Goal: Check status: Check status

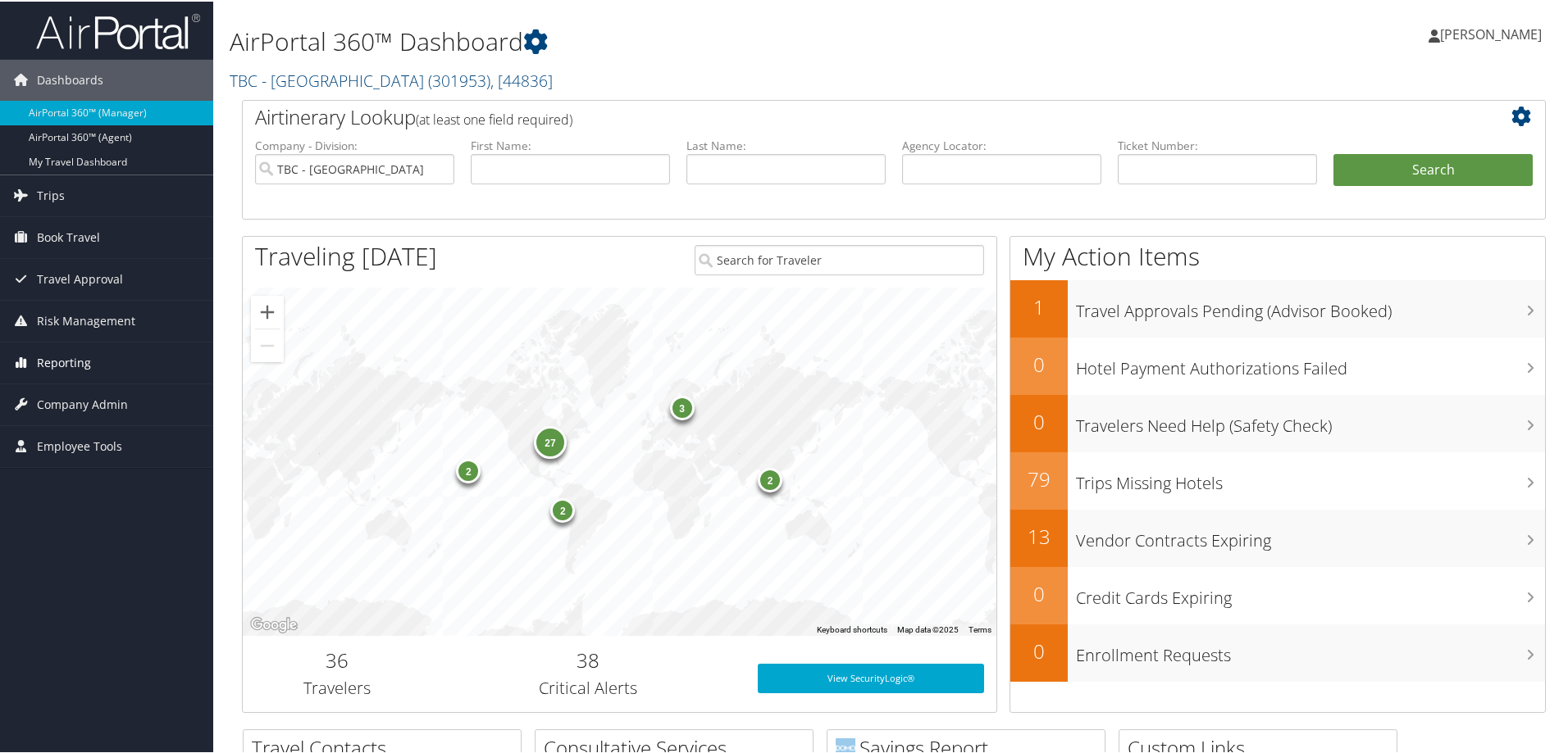
click at [62, 356] on span "Reporting" at bounding box center [64, 361] width 54 height 41
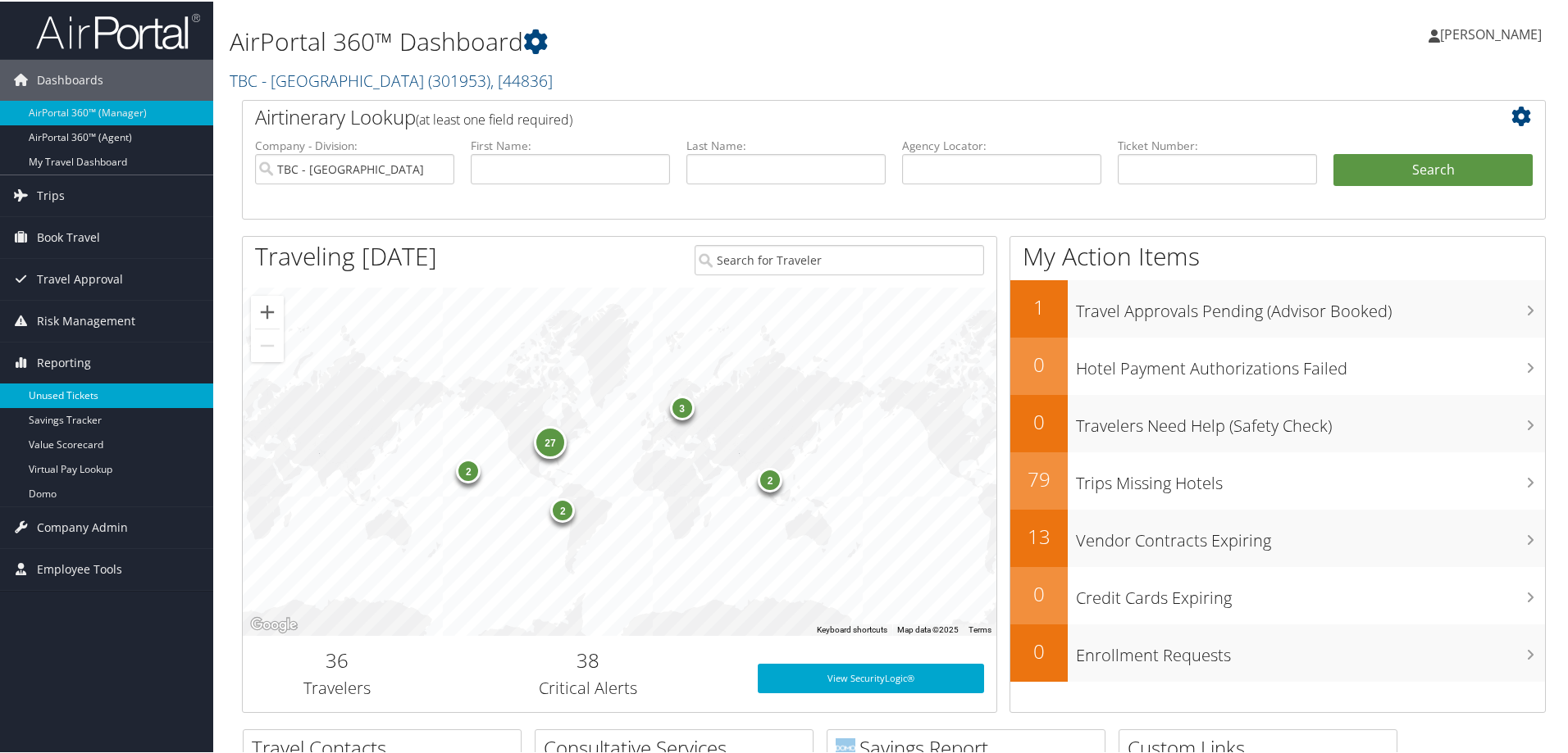
click at [67, 395] on link "Unused Tickets" at bounding box center [107, 394] width 213 height 24
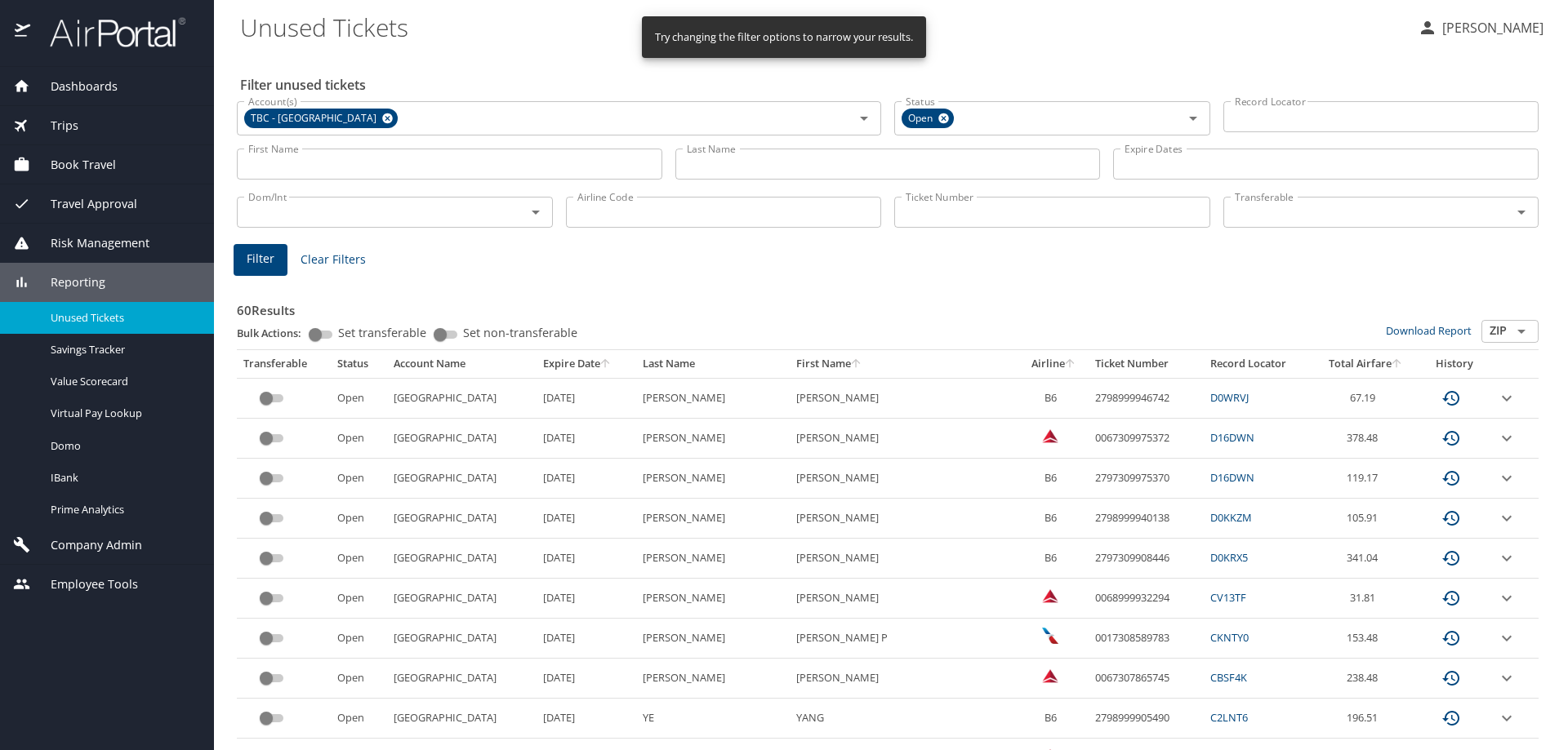
click at [950, 212] on input "Ticket Number" at bounding box center [1052, 212] width 316 height 31
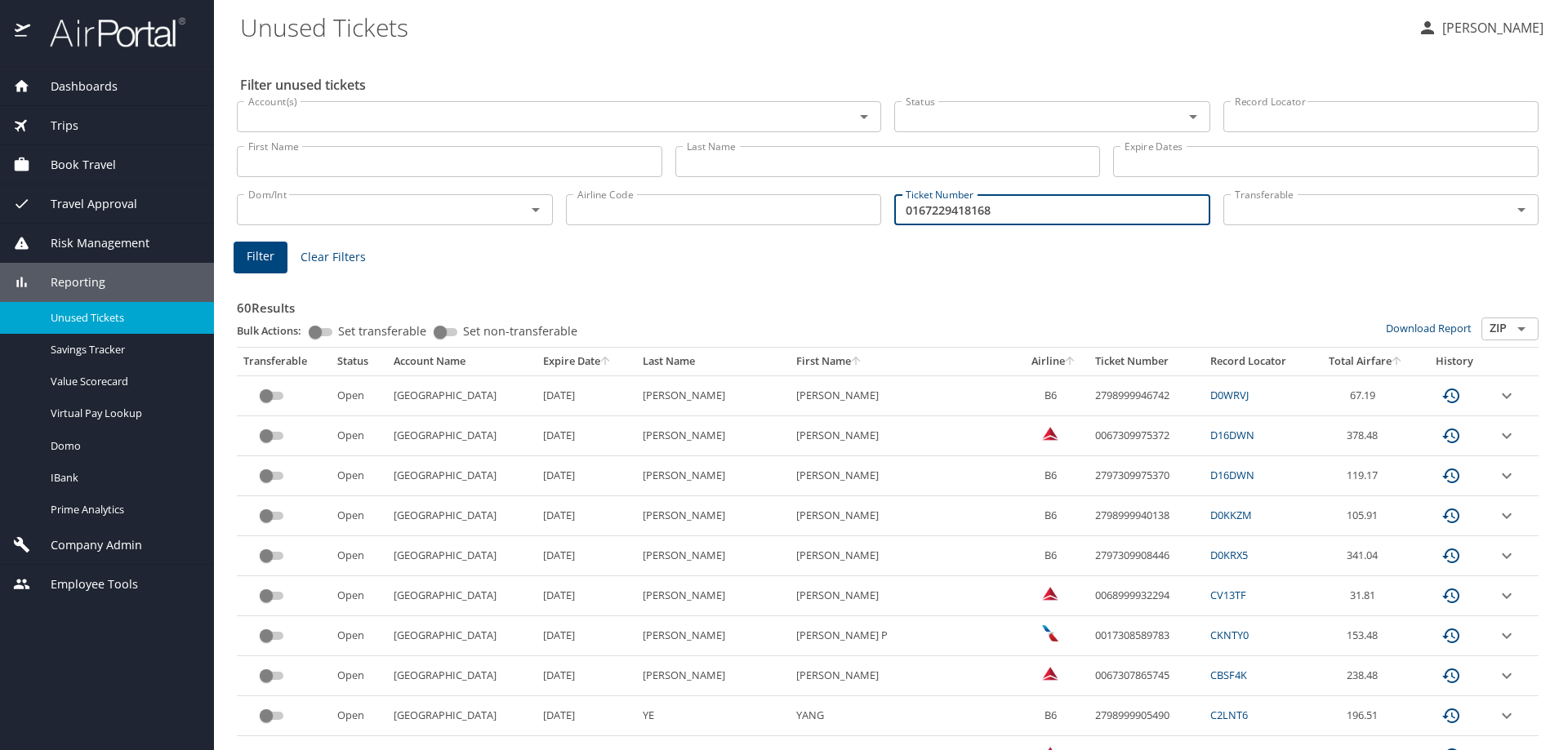
type input "0167229418168"
click at [272, 249] on span "Filter" at bounding box center [260, 256] width 28 height 20
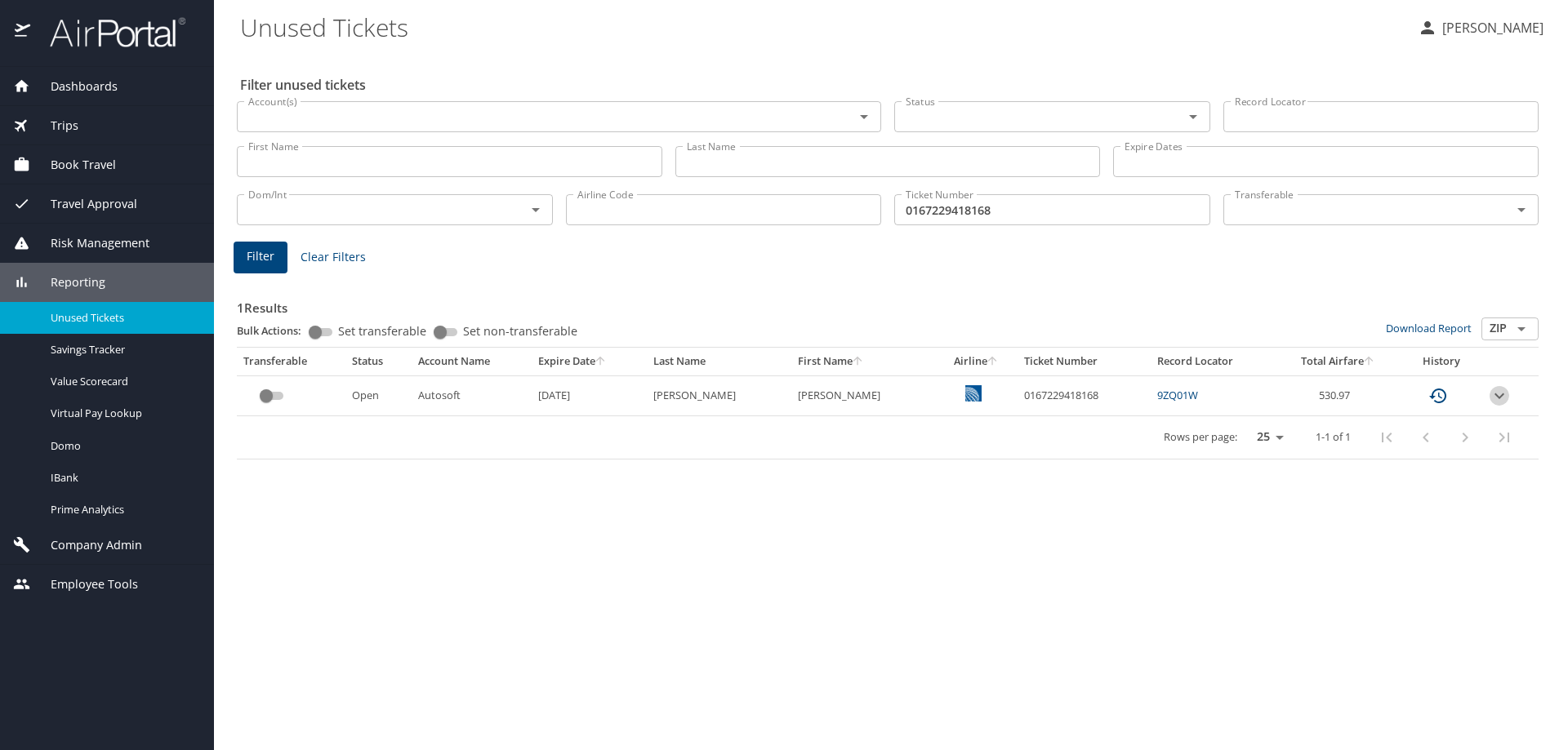
click at [1496, 401] on icon "expand row" at bounding box center [1499, 395] width 19 height 19
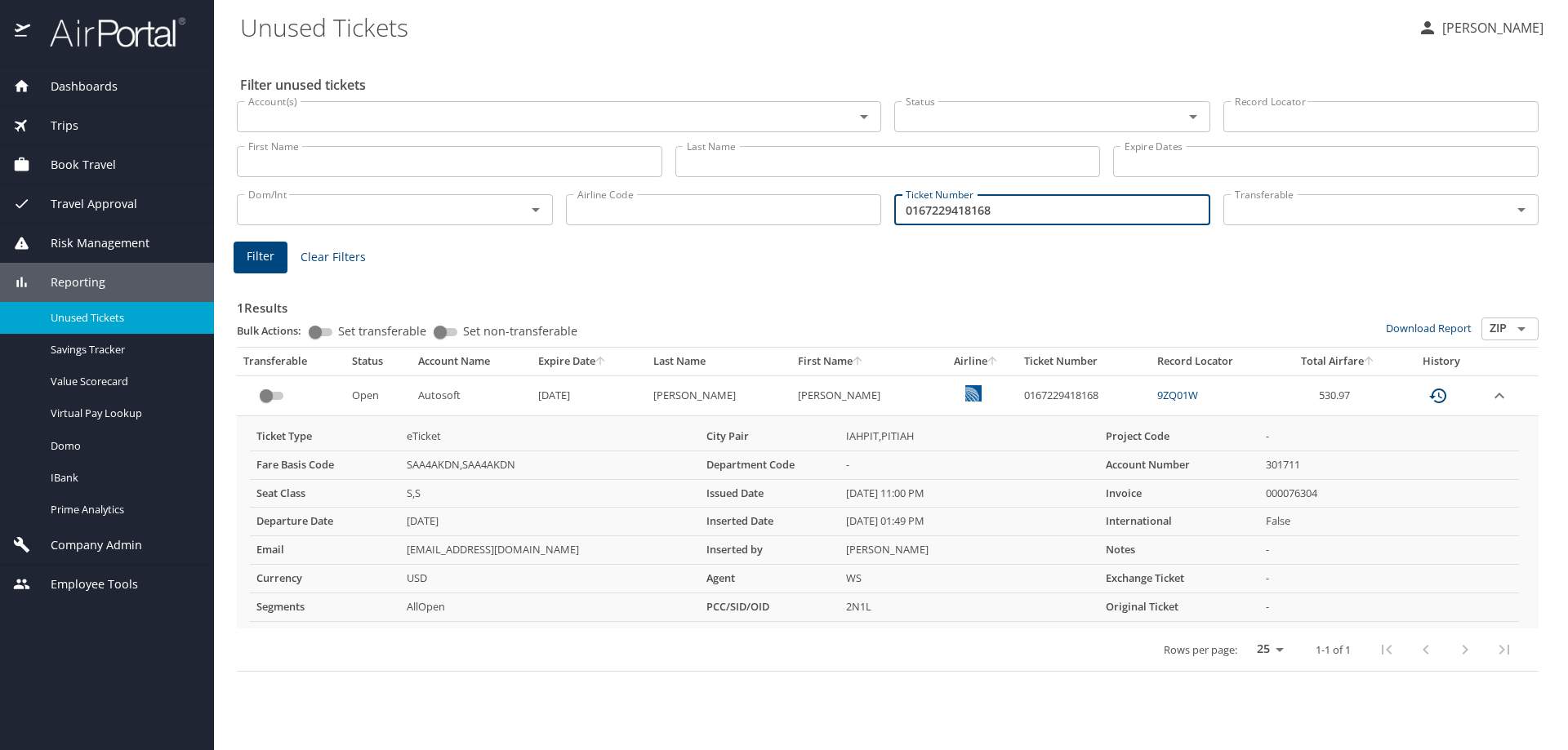
drag, startPoint x: 1005, startPoint y: 213, endPoint x: 885, endPoint y: 207, distance: 120.1
click at [885, 207] on div "Dom/Int Dom/Int Airline Code Airline Code Ticket Number 0167229418168 Ticket Nu…" at bounding box center [887, 208] width 1314 height 54
click at [101, 34] on img at bounding box center [108, 32] width 153 height 32
